Goal: Task Accomplishment & Management: Complete application form

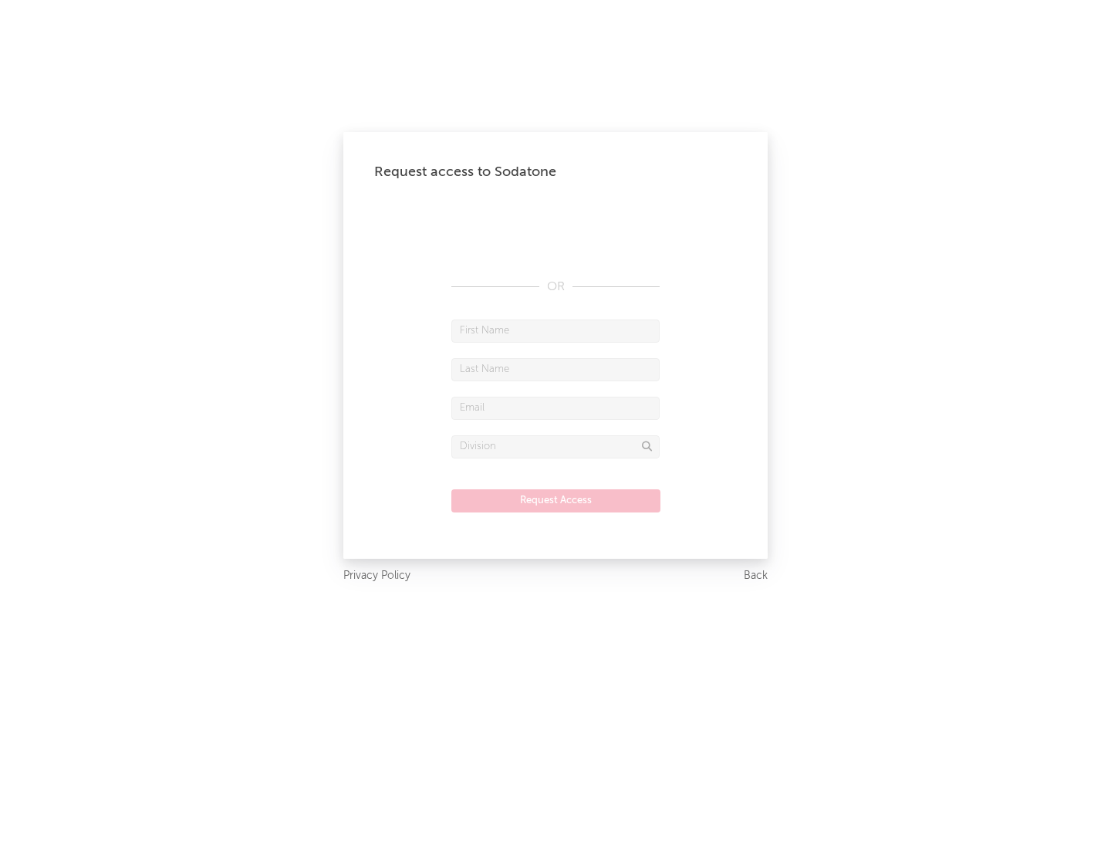
click at [555, 330] on input "text" at bounding box center [555, 330] width 208 height 23
type input "[PERSON_NAME]"
click at [555, 369] on input "text" at bounding box center [555, 369] width 208 height 23
type input "[PERSON_NAME]"
click at [555, 407] on input "text" at bounding box center [555, 408] width 208 height 23
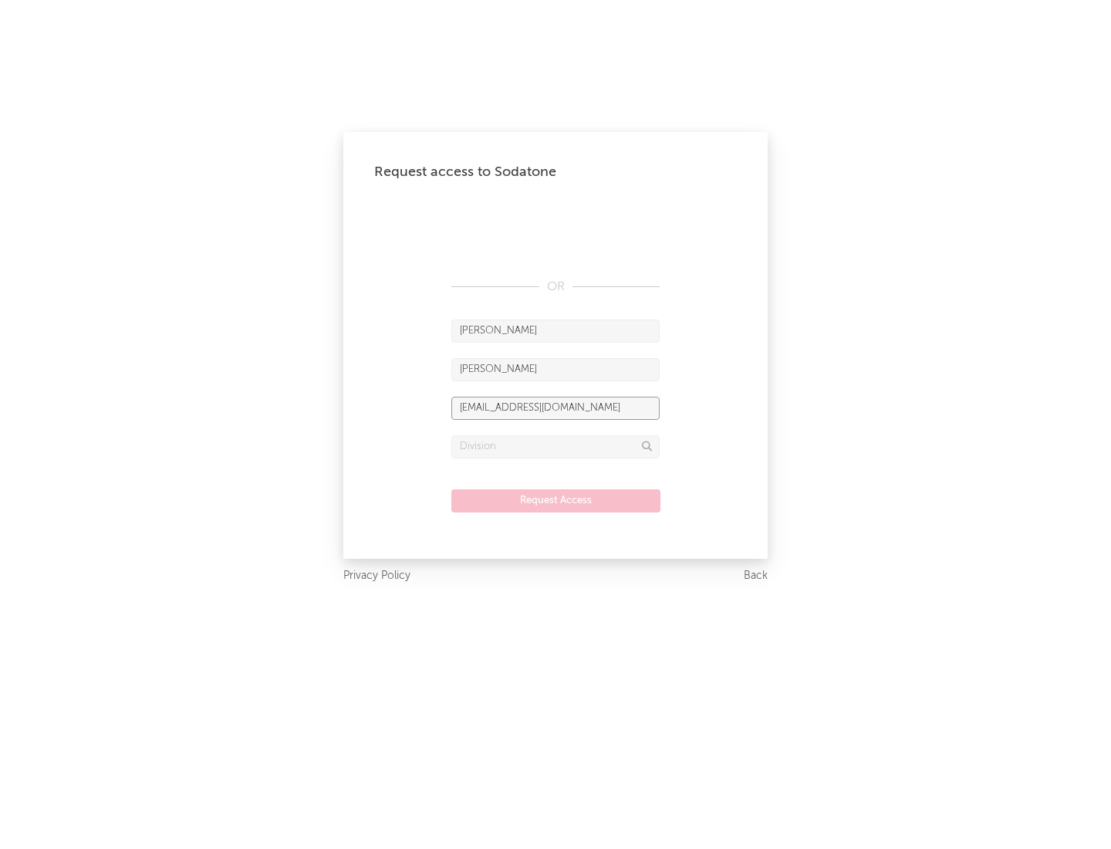
type input "[EMAIL_ADDRESS][DOMAIN_NAME]"
click at [555, 446] on input "text" at bounding box center [555, 446] width 208 height 23
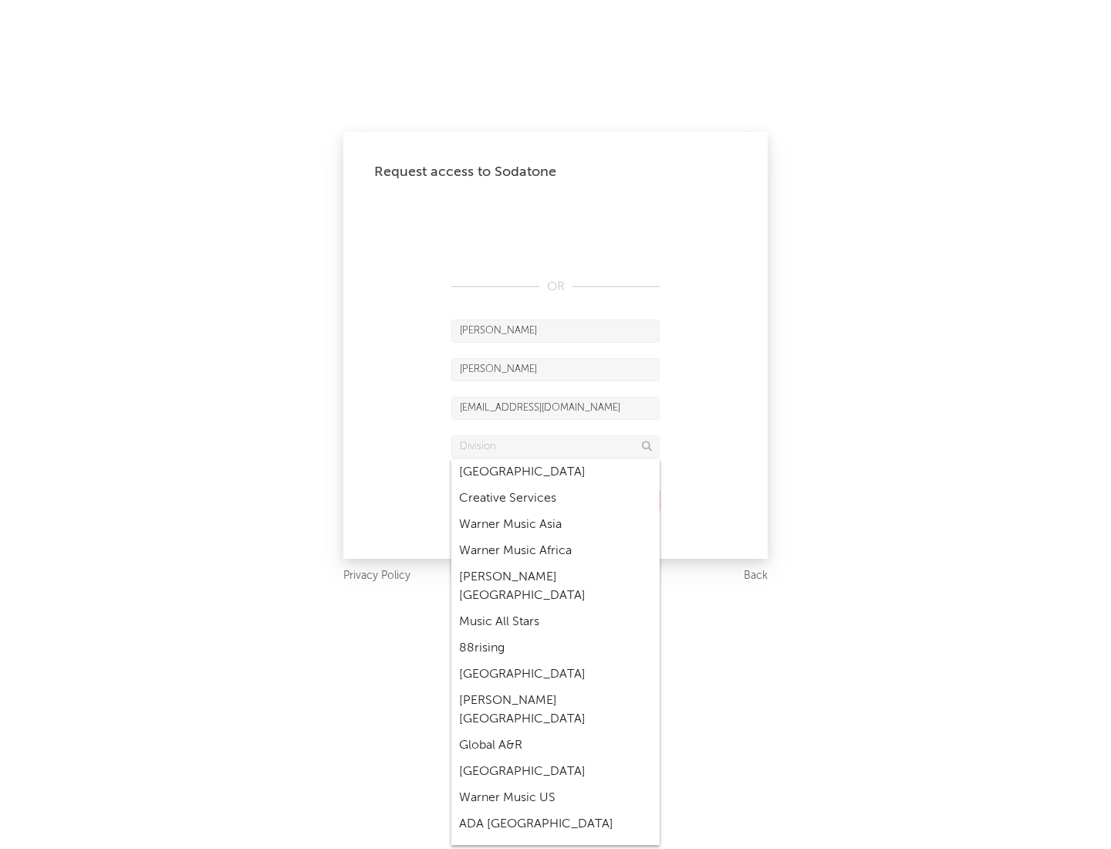
click at [555, 609] on div "Music All Stars" at bounding box center [555, 622] width 208 height 26
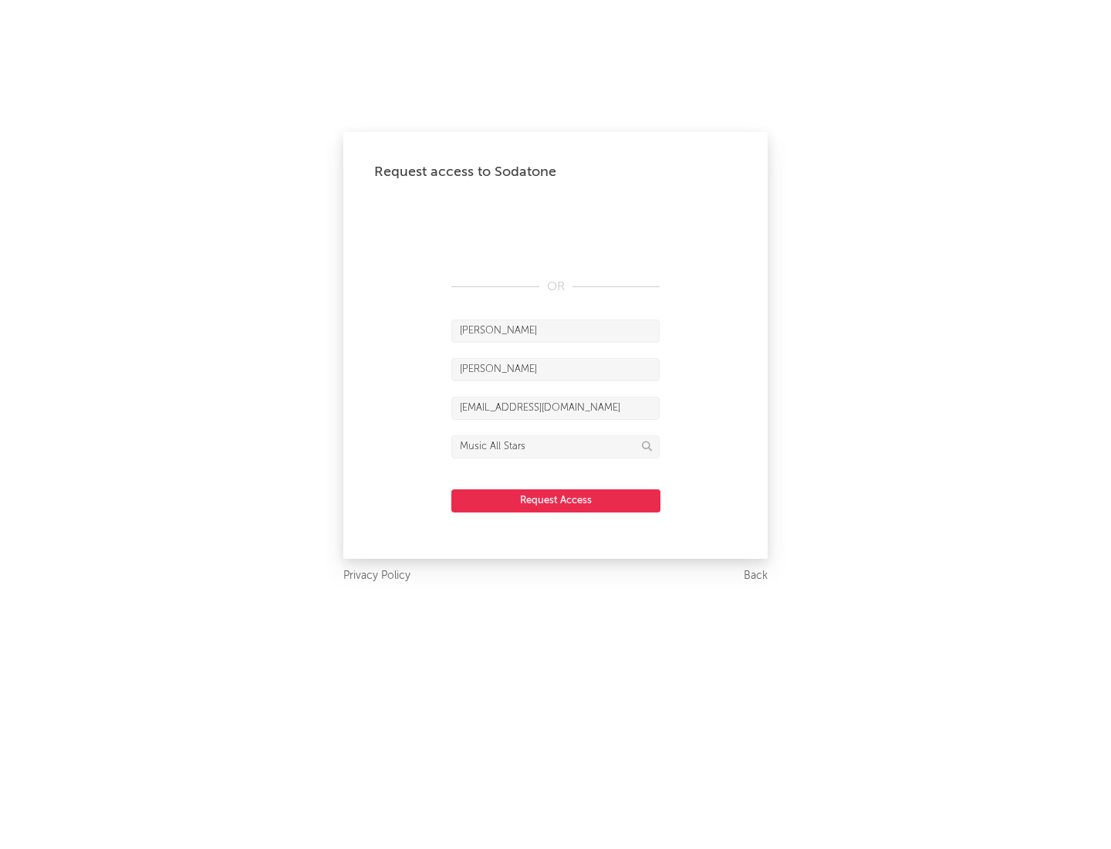
type input "Music All Stars"
click at [555, 500] on button "Request Access" at bounding box center [555, 500] width 209 height 23
